Goal: Information Seeking & Learning: Learn about a topic

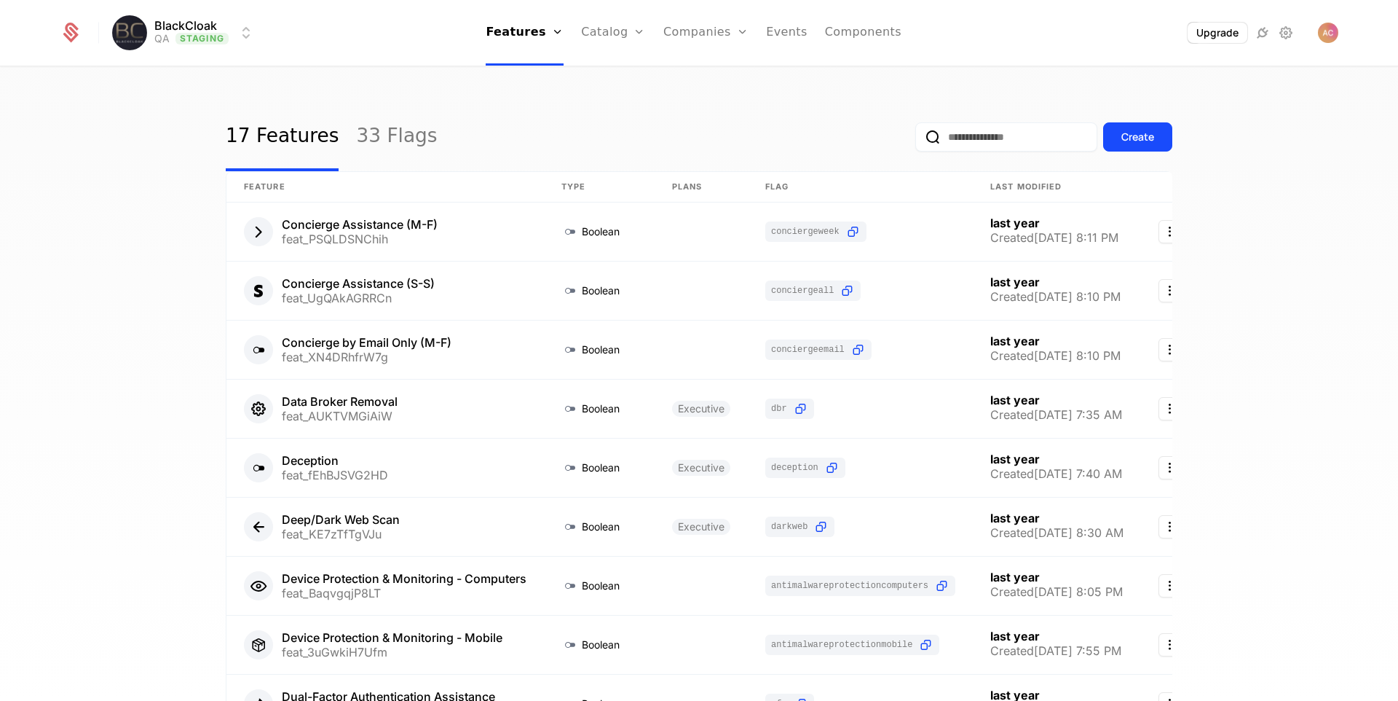
click at [606, 76] on link "Plans" at bounding box center [636, 72] width 75 height 12
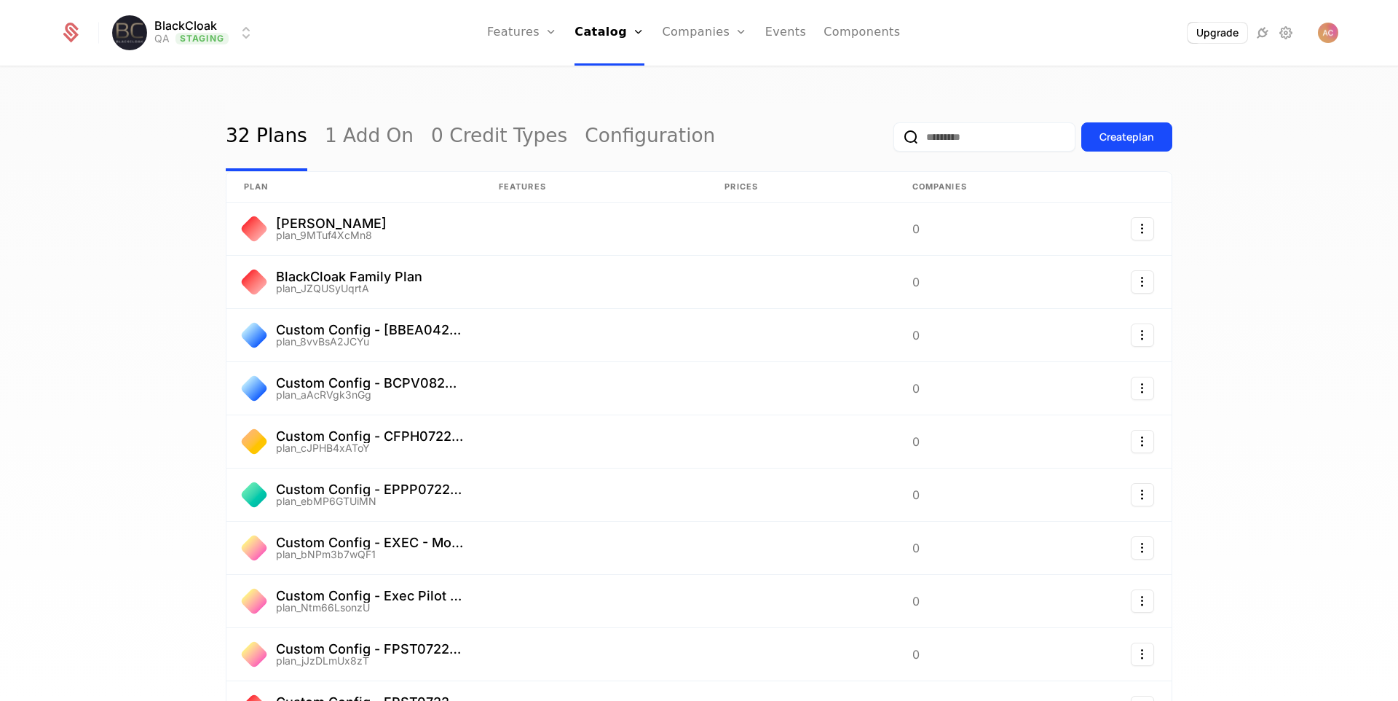
click at [975, 146] on input "email" at bounding box center [985, 136] width 182 height 29
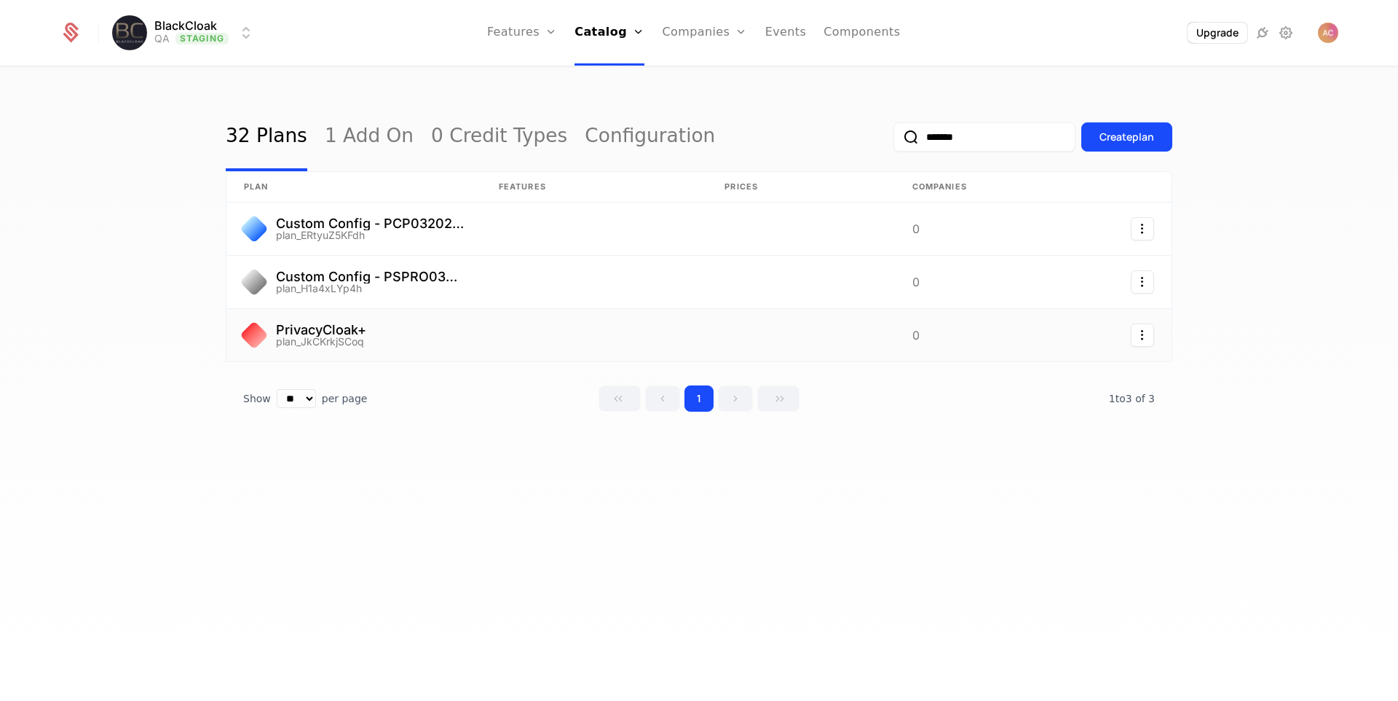
type input "*******"
click at [287, 336] on link at bounding box center [353, 335] width 255 height 52
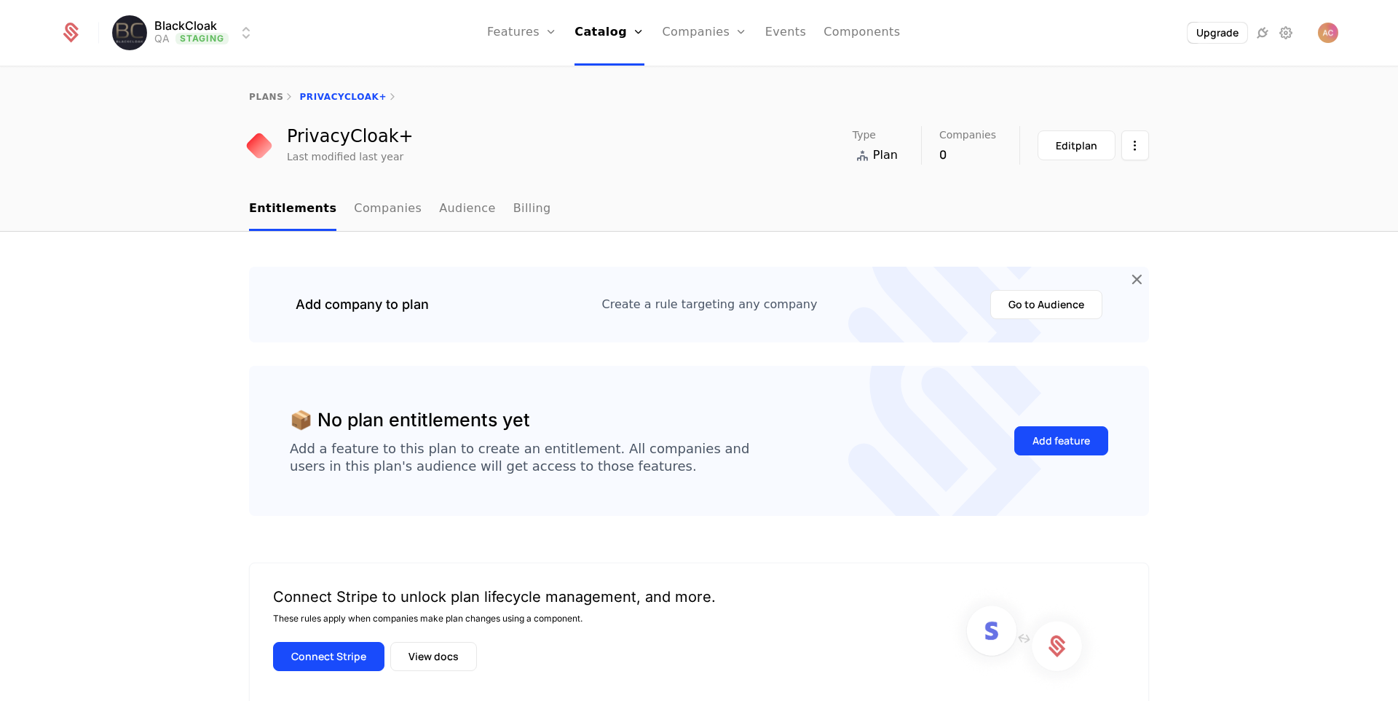
click at [444, 211] on link "Audience" at bounding box center [467, 209] width 57 height 43
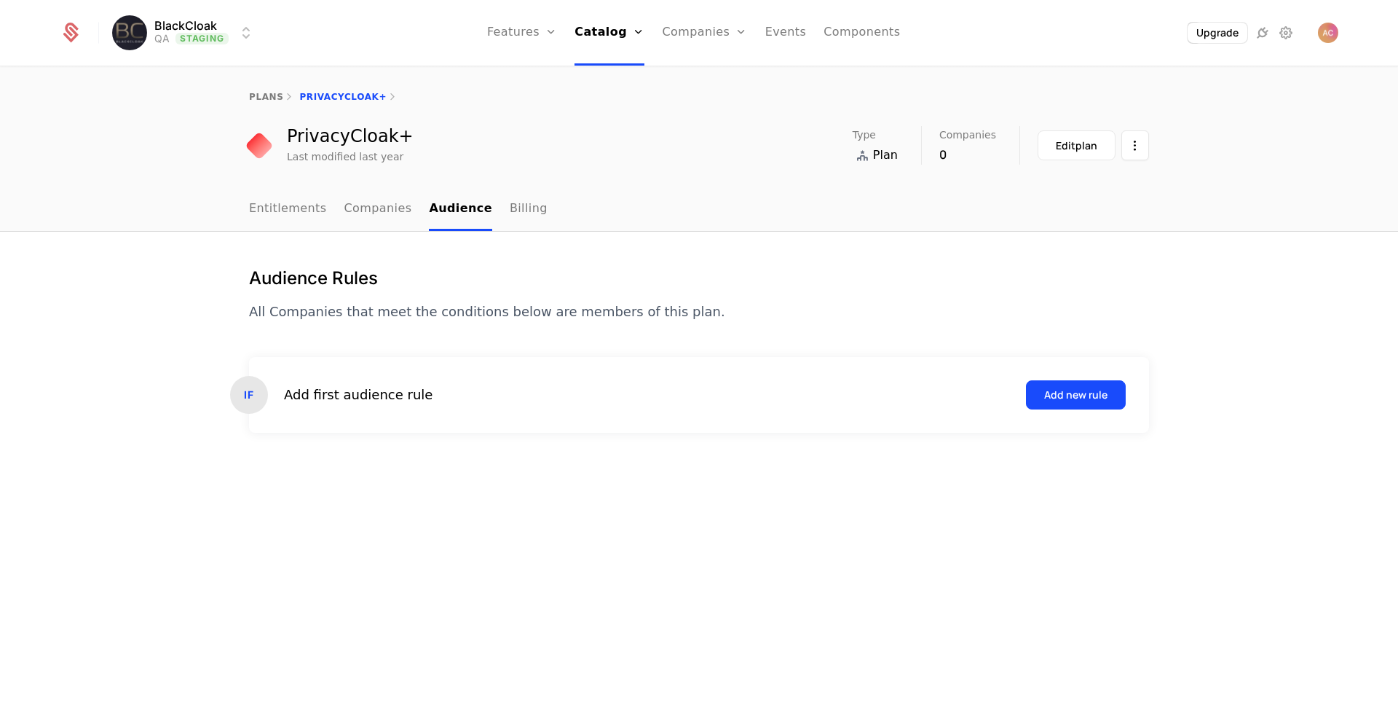
click at [210, 34] on html "BlackCloak QA Staging Features Features Flags Catalog Plans Add Ons Credits Con…" at bounding box center [699, 350] width 1398 height 701
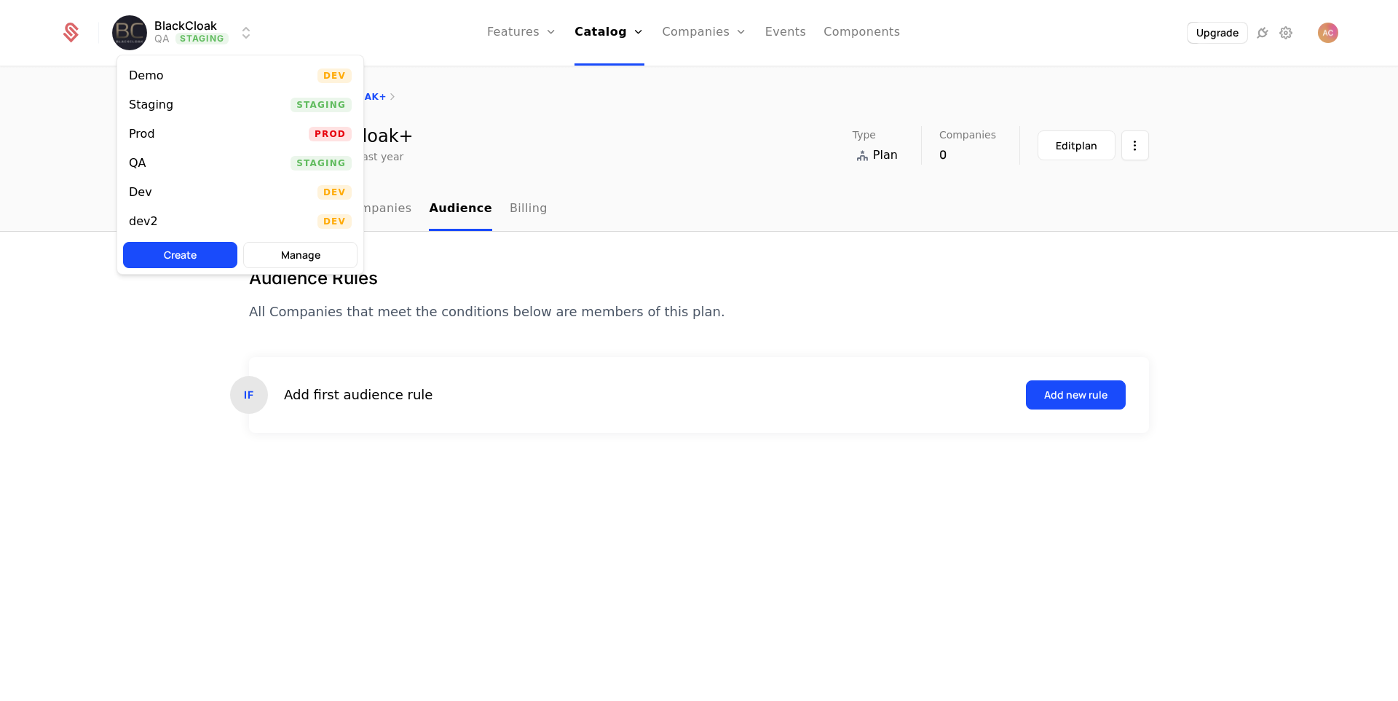
click at [148, 133] on div "Prod" at bounding box center [142, 134] width 26 height 12
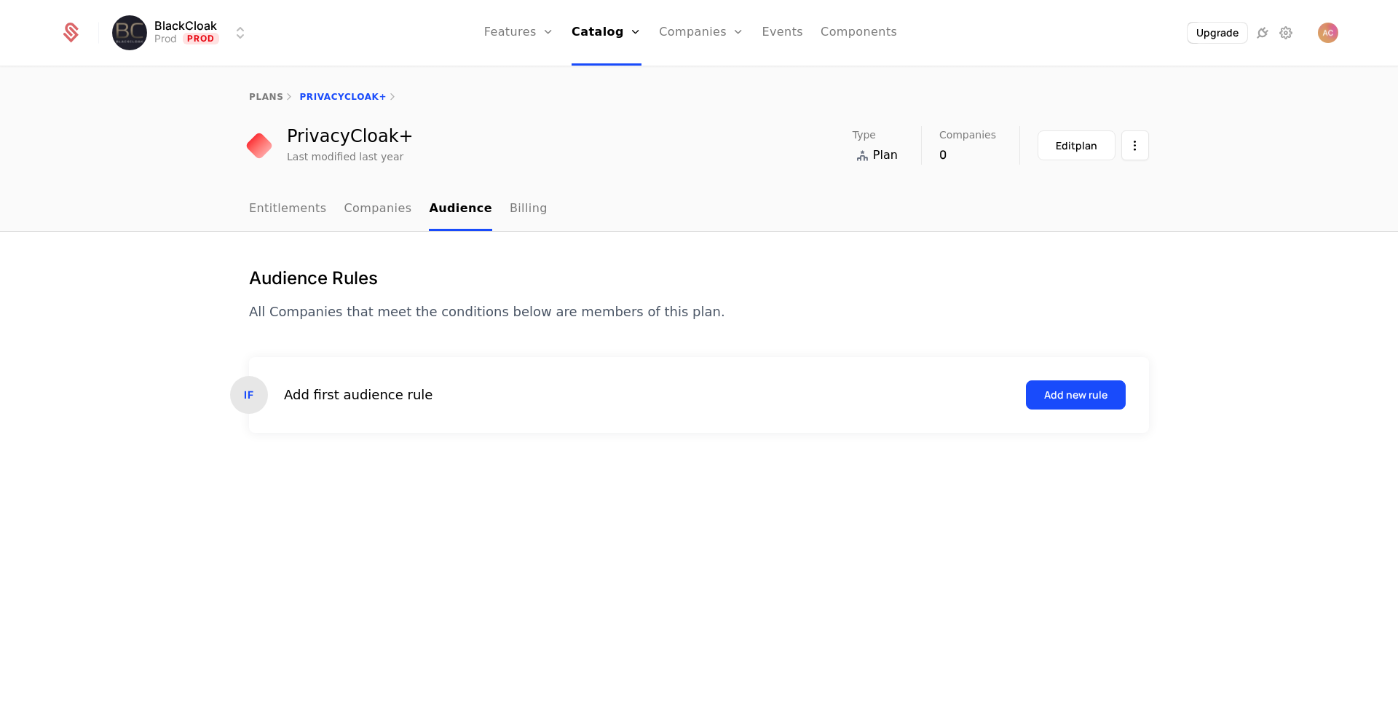
click at [293, 95] on icon at bounding box center [289, 97] width 12 height 12
click at [259, 99] on link "plans" at bounding box center [266, 97] width 34 height 10
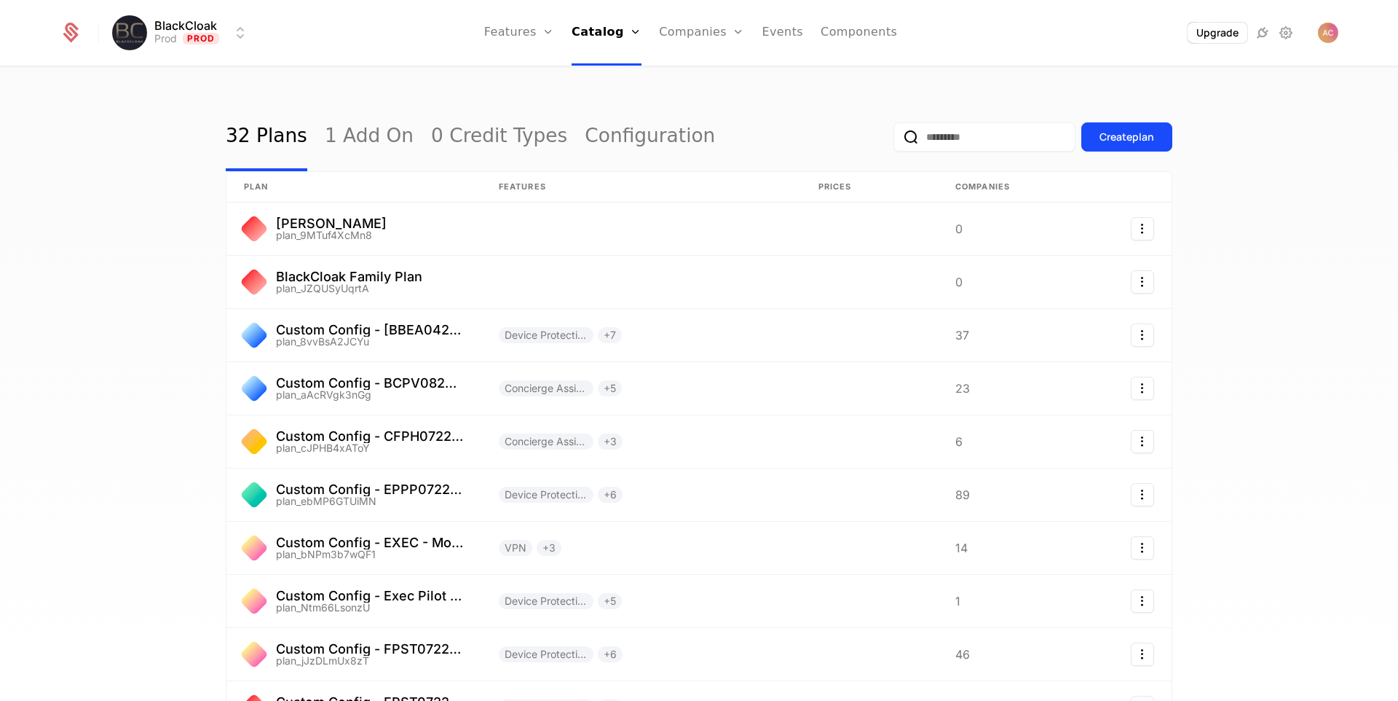
click at [961, 141] on input "email" at bounding box center [985, 136] width 182 height 29
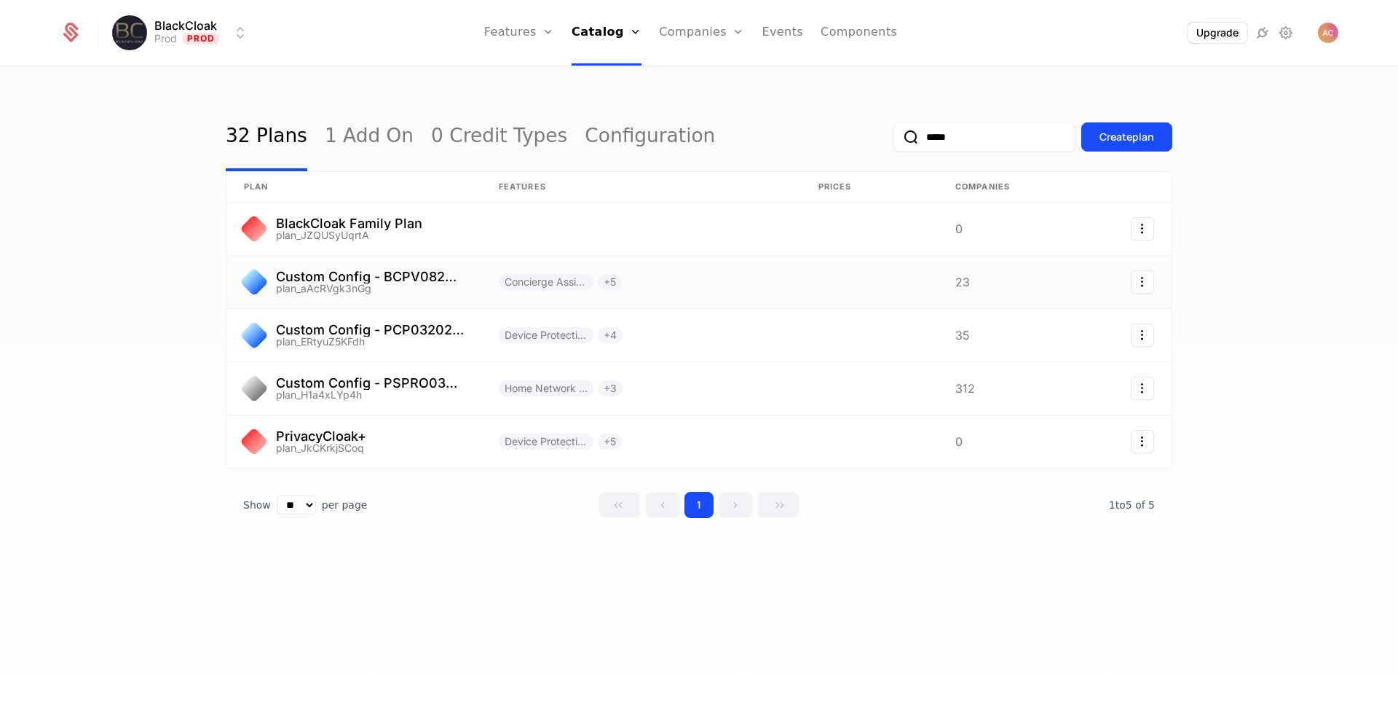
type input "*****"
click at [352, 276] on link at bounding box center [353, 282] width 255 height 52
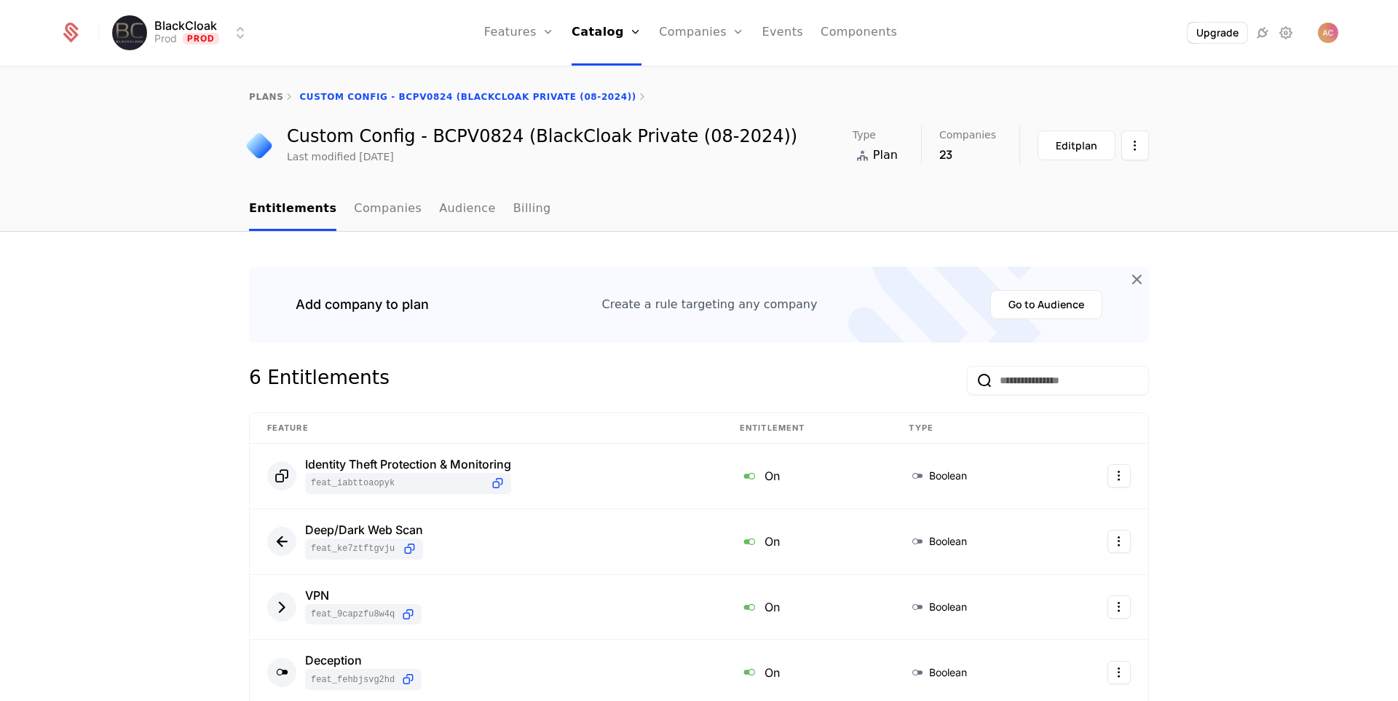
click at [259, 101] on link "plans" at bounding box center [266, 97] width 34 height 10
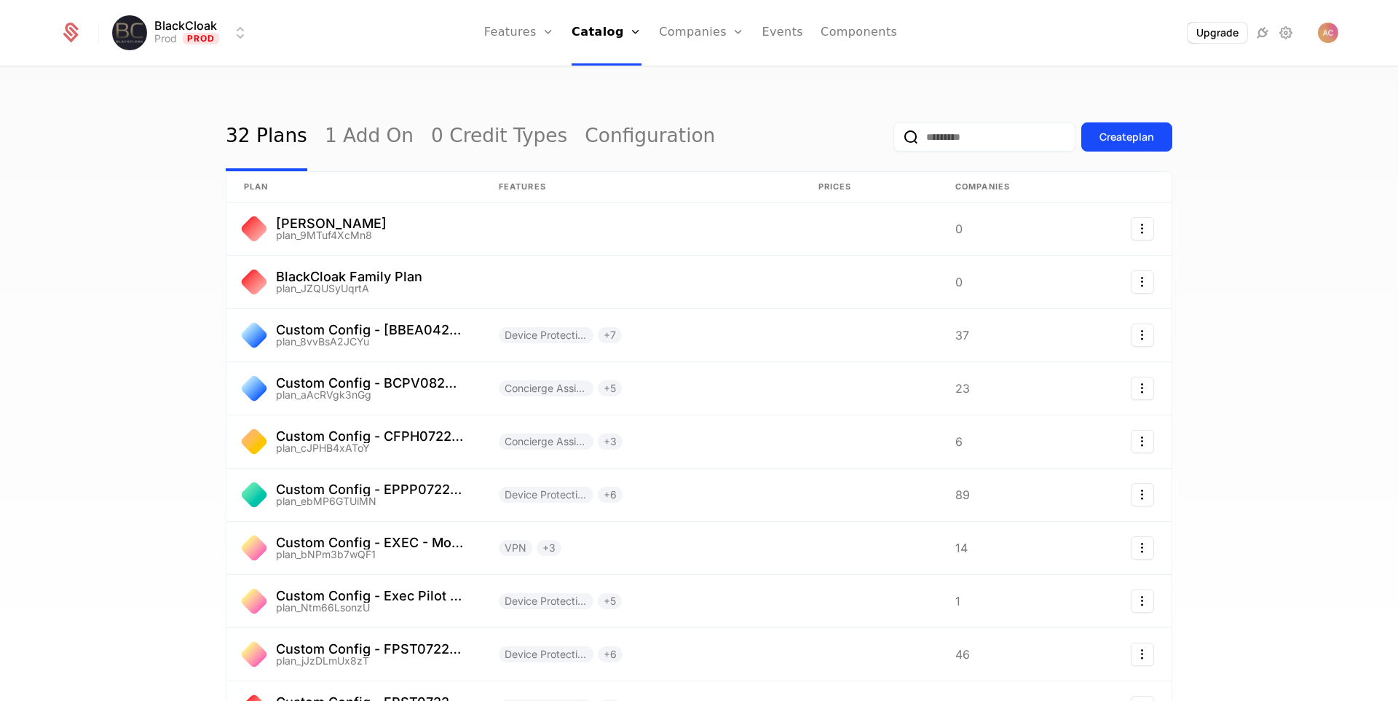
click at [966, 139] on input "email" at bounding box center [985, 136] width 182 height 29
type input "*****"
click at [894, 140] on button "submit" at bounding box center [894, 140] width 0 height 0
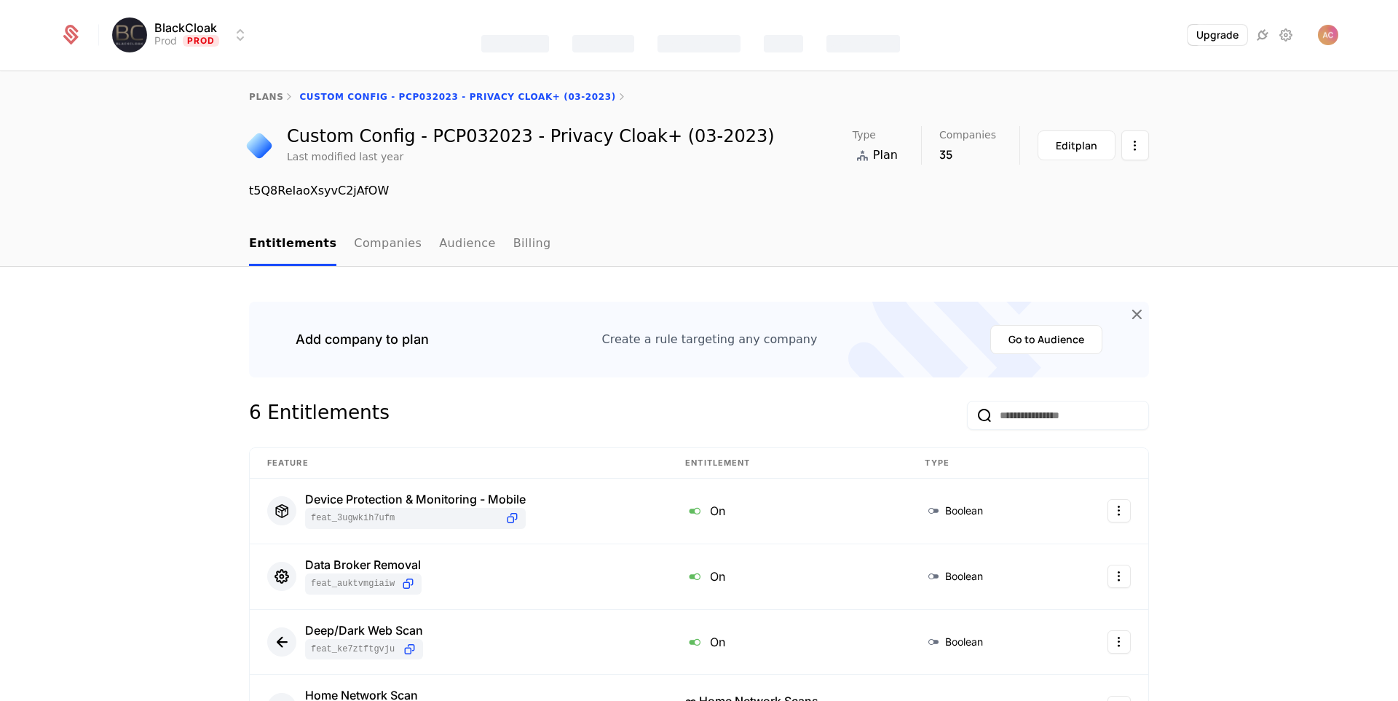
click at [460, 244] on link "Audience" at bounding box center [467, 244] width 57 height 43
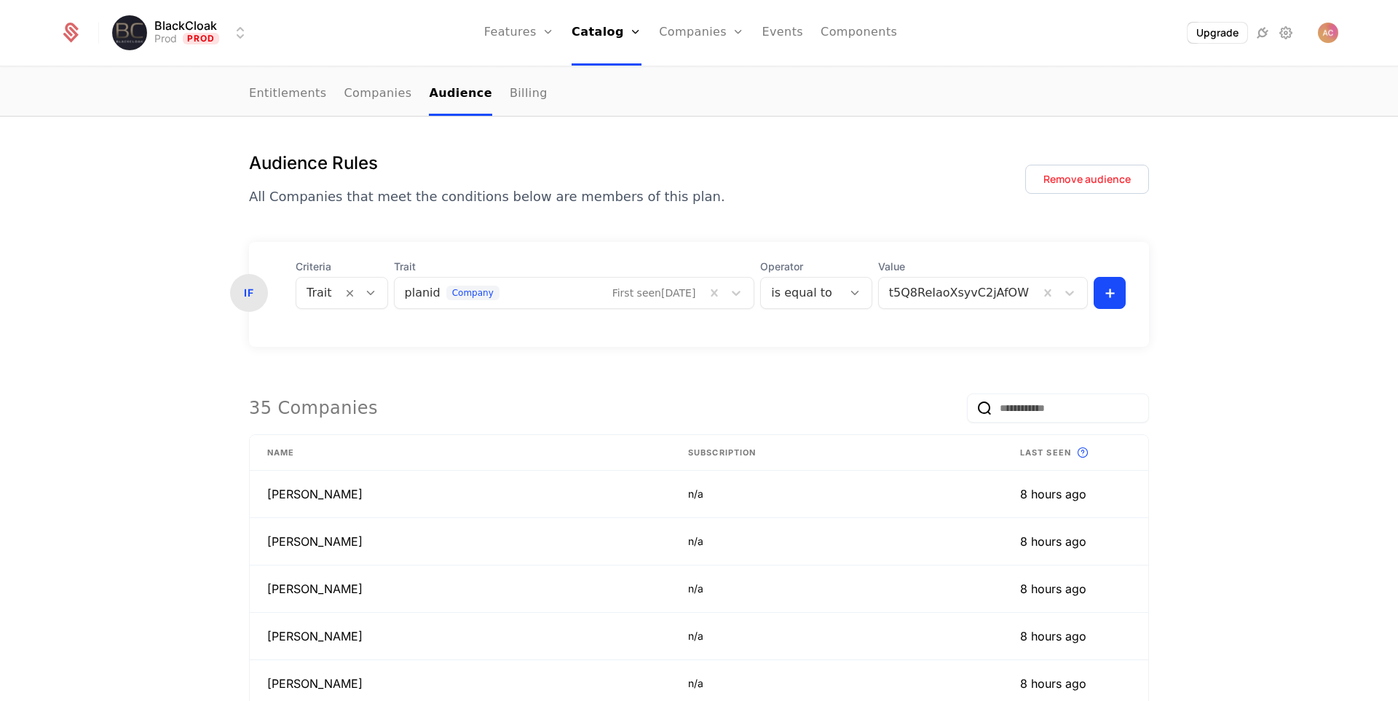
scroll to position [43, 0]
